Goal: Find specific page/section: Find specific page/section

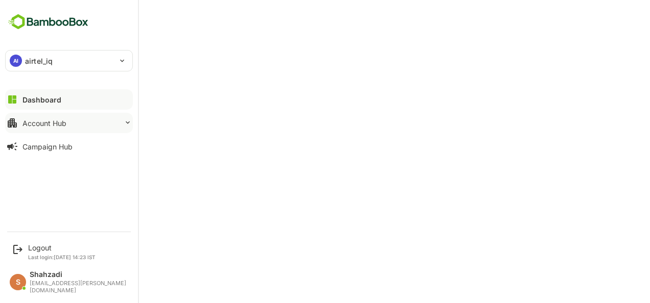
click at [33, 122] on div "Account Hub" at bounding box center [44, 123] width 44 height 9
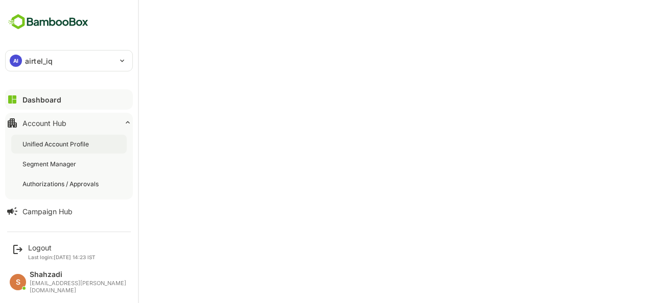
click at [46, 142] on div "Unified Account Profile" at bounding box center [56, 144] width 68 height 9
